Goal: Transaction & Acquisition: Obtain resource

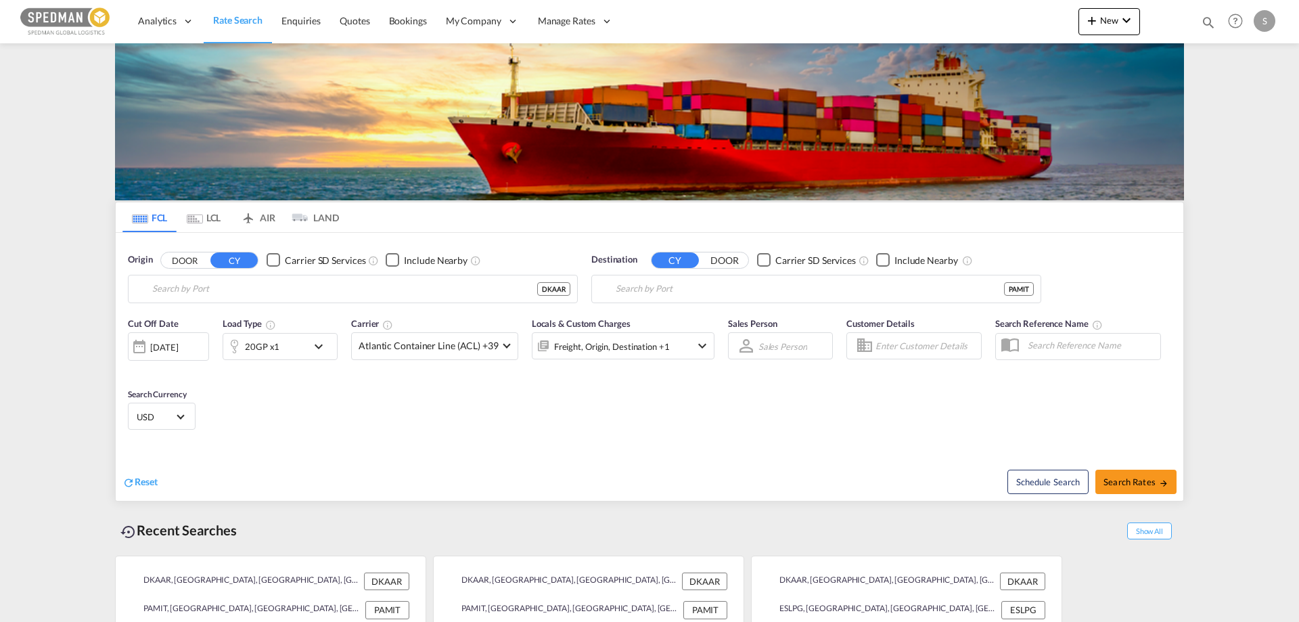
type input "[GEOGRAPHIC_DATA], [GEOGRAPHIC_DATA]"
type input "Manzanillo, PAMIT"
click at [246, 292] on input "[GEOGRAPHIC_DATA], [GEOGRAPHIC_DATA]" at bounding box center [361, 289] width 418 height 20
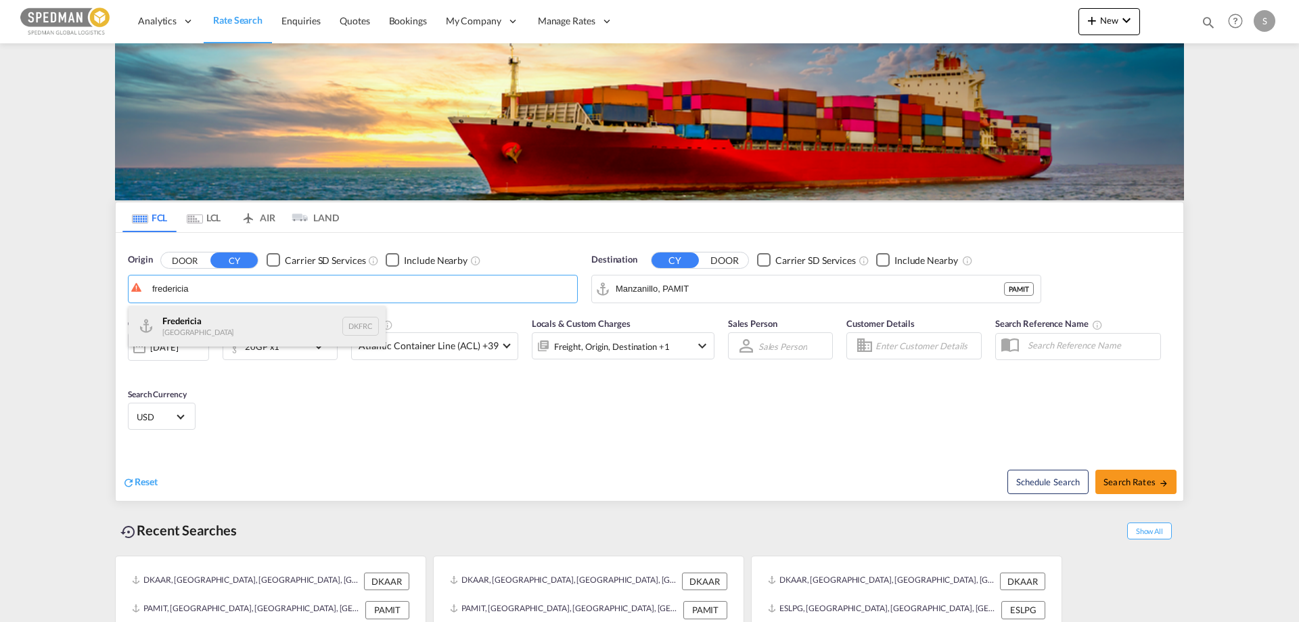
click at [179, 325] on div "Fredericia [GEOGRAPHIC_DATA] DKFRC" at bounding box center [257, 326] width 257 height 41
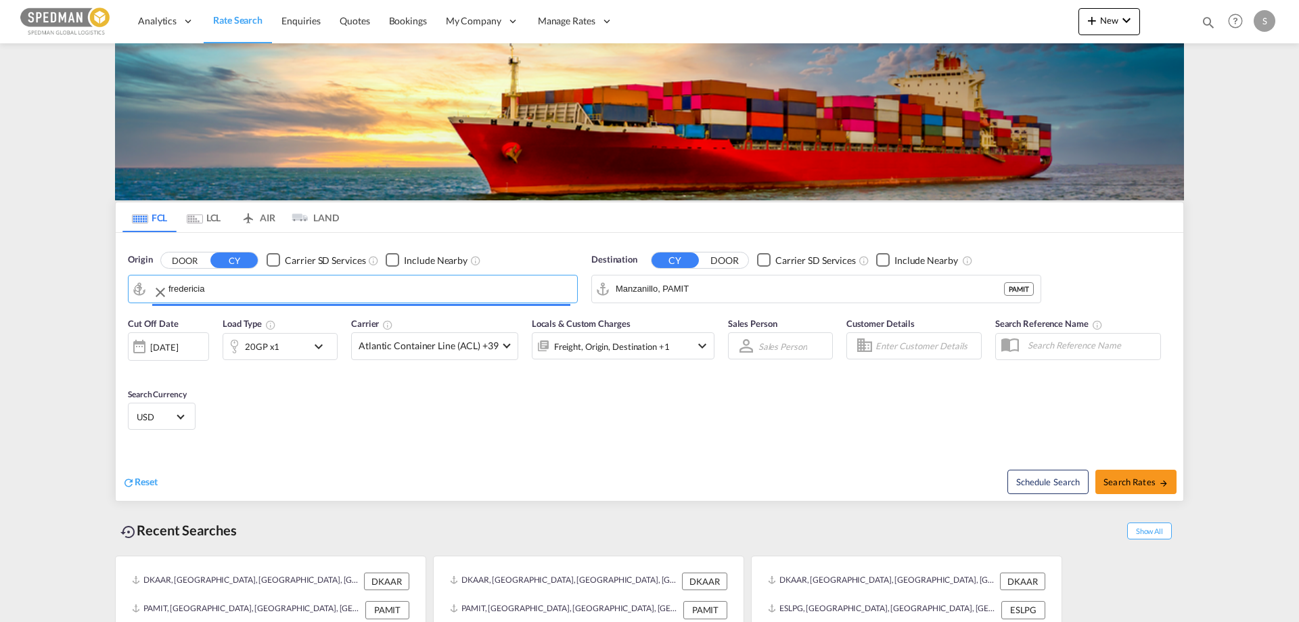
type input "[GEOGRAPHIC_DATA], DKFRC"
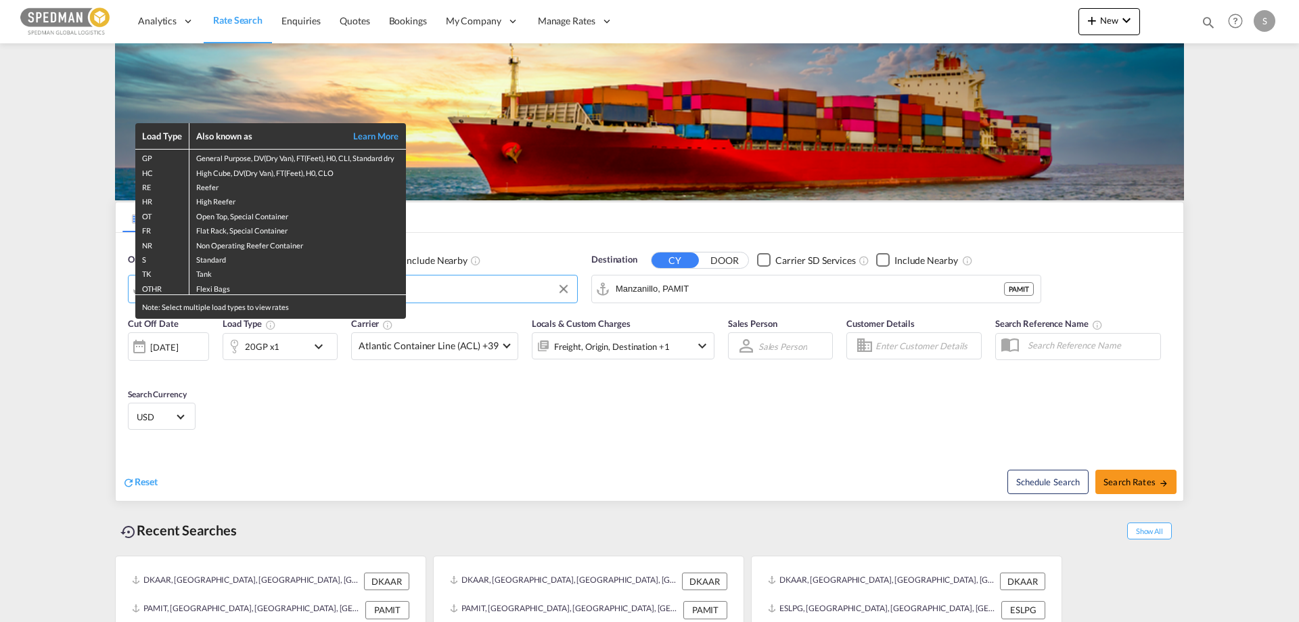
click at [745, 291] on div "Load Type Also known as Learn More GP General Purpose, DV(Dry Van), FT(Feet), H…" at bounding box center [649, 311] width 1299 height 622
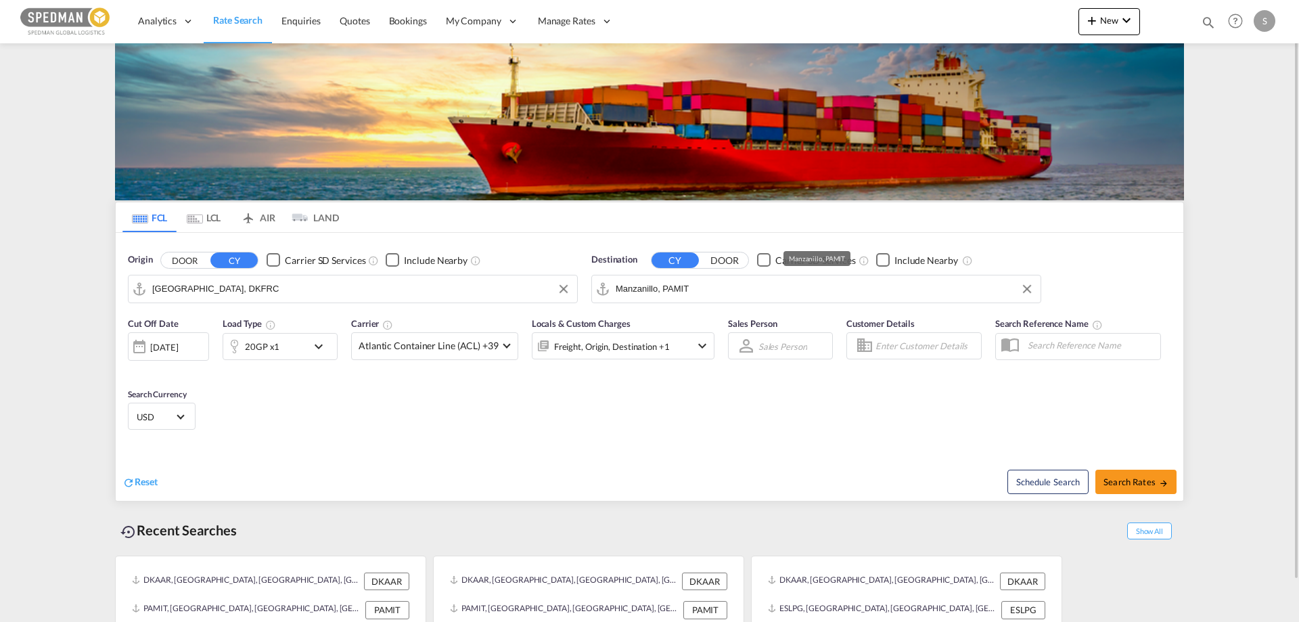
click at [737, 292] on input "Manzanillo, PAMIT" at bounding box center [824, 289] width 418 height 20
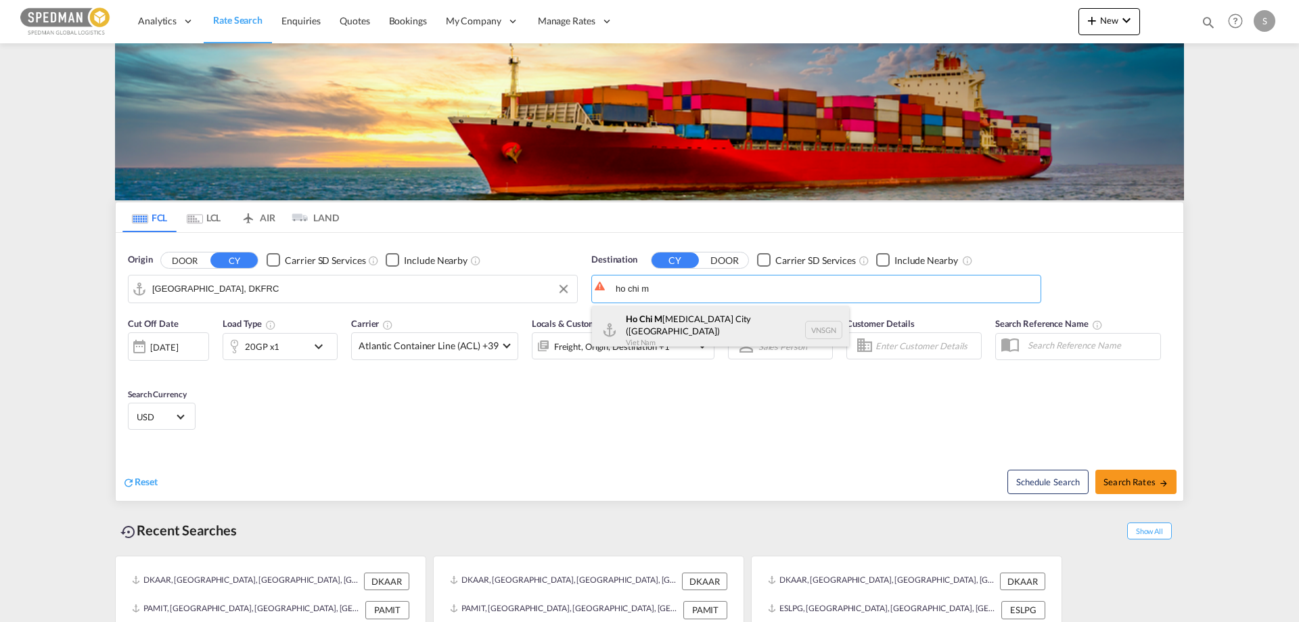
click at [706, 317] on div "Ho Chi M [MEDICAL_DATA] City ([GEOGRAPHIC_DATA]) [GEOGRAPHIC_DATA] VNSGN" at bounding box center [720, 330] width 257 height 49
type input "Ho Chi Minh City ([GEOGRAPHIC_DATA]), VNSGN"
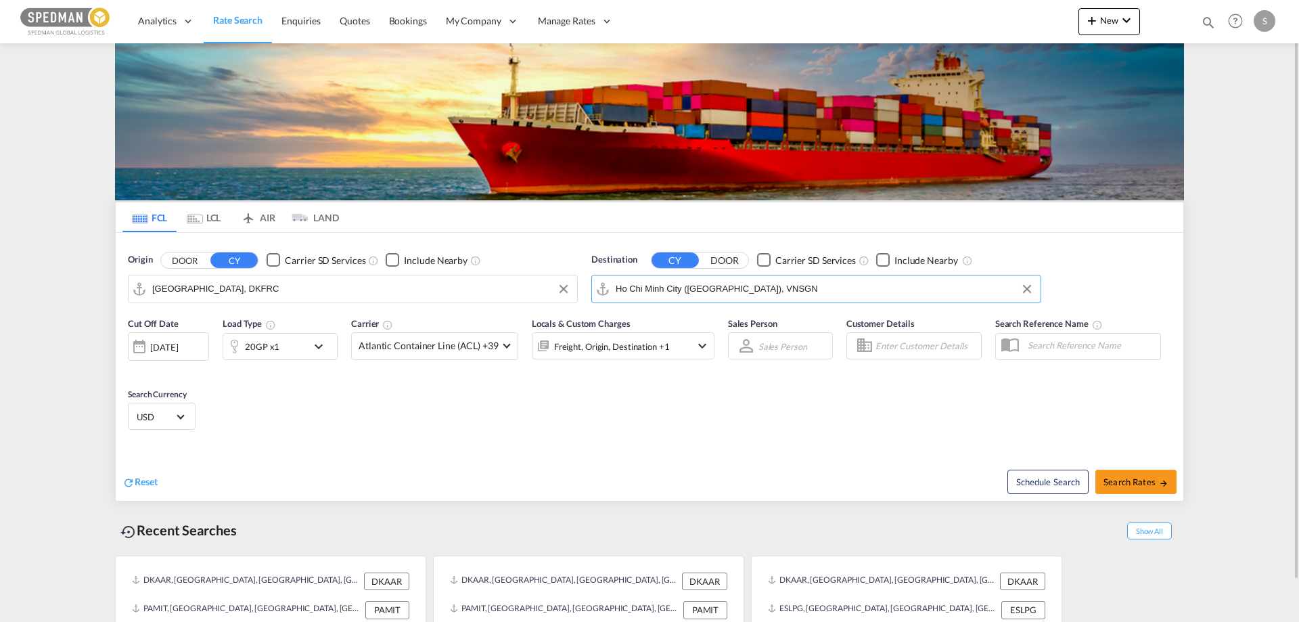
click at [1265, 268] on md-content "Analytics Reports Dashboard Rate Search Enquiries Quotes Bookings" at bounding box center [649, 311] width 1299 height 622
click at [1150, 483] on span "Search Rates" at bounding box center [1135, 481] width 65 height 11
type input "DKFRC to VNSGN / [DATE]"
